Goal: Task Accomplishment & Management: Use online tool/utility

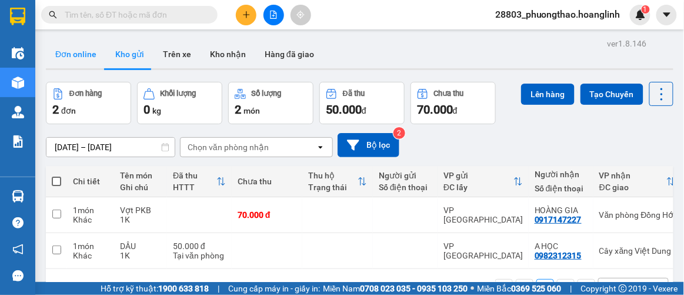
drag, startPoint x: 88, startPoint y: 53, endPoint x: 106, endPoint y: 48, distance: 18.8
click at [88, 52] on button "Đơn online" at bounding box center [76, 54] width 60 height 28
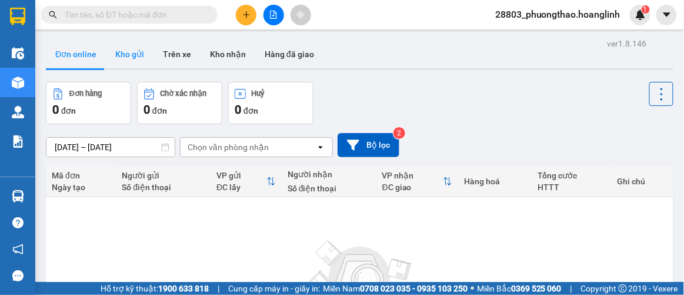
click at [130, 55] on button "Kho gửi" at bounding box center [130, 54] width 48 height 28
type input "[DATE] – [DATE]"
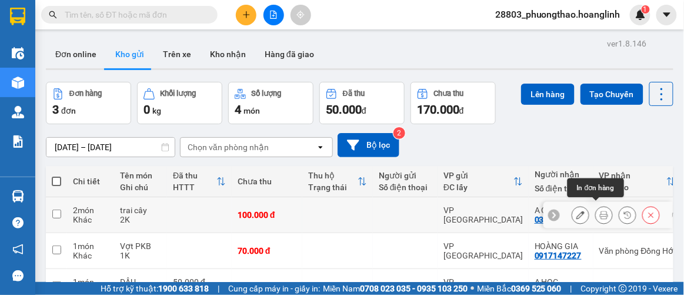
click at [600, 213] on icon at bounding box center [604, 215] width 8 height 8
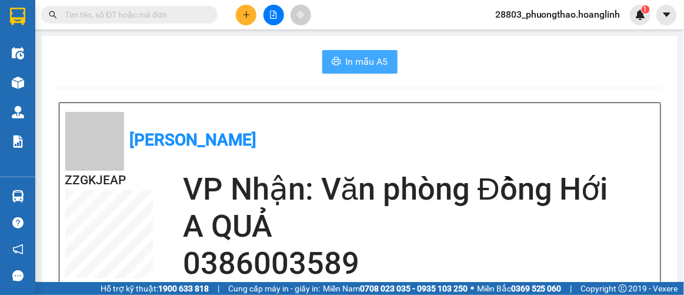
click at [358, 68] on span "In mẫu A5" at bounding box center [367, 61] width 42 height 15
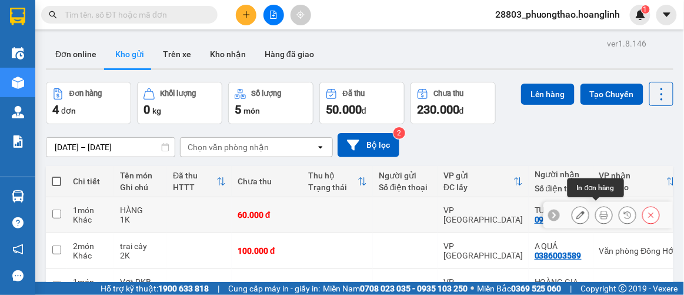
click at [600, 211] on icon at bounding box center [604, 215] width 8 height 8
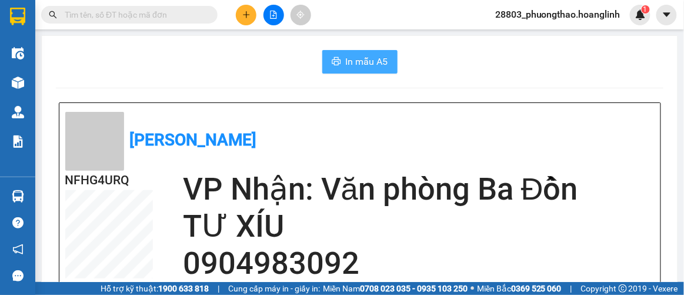
click at [382, 62] on span "In mẫu A5" at bounding box center [367, 61] width 42 height 15
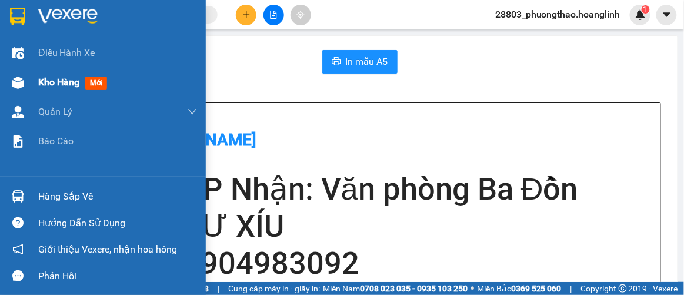
drag, startPoint x: 42, startPoint y: 84, endPoint x: 101, endPoint y: 85, distance: 58.3
click at [55, 84] on span "Kho hàng" at bounding box center [58, 81] width 41 height 11
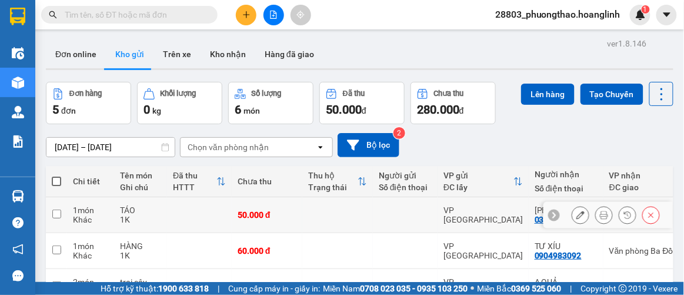
click at [602, 208] on button at bounding box center [604, 215] width 16 height 21
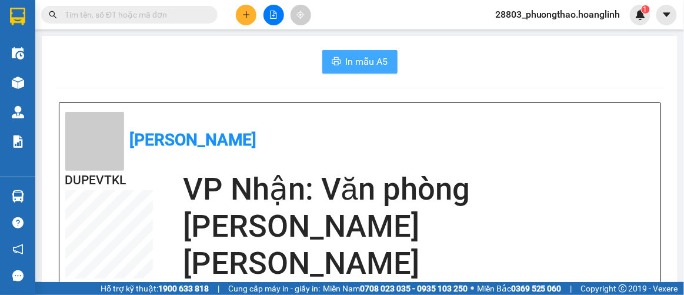
click at [386, 59] on button "In mẫu A5" at bounding box center [359, 62] width 75 height 24
